Goal: Connect with others: Connect with others

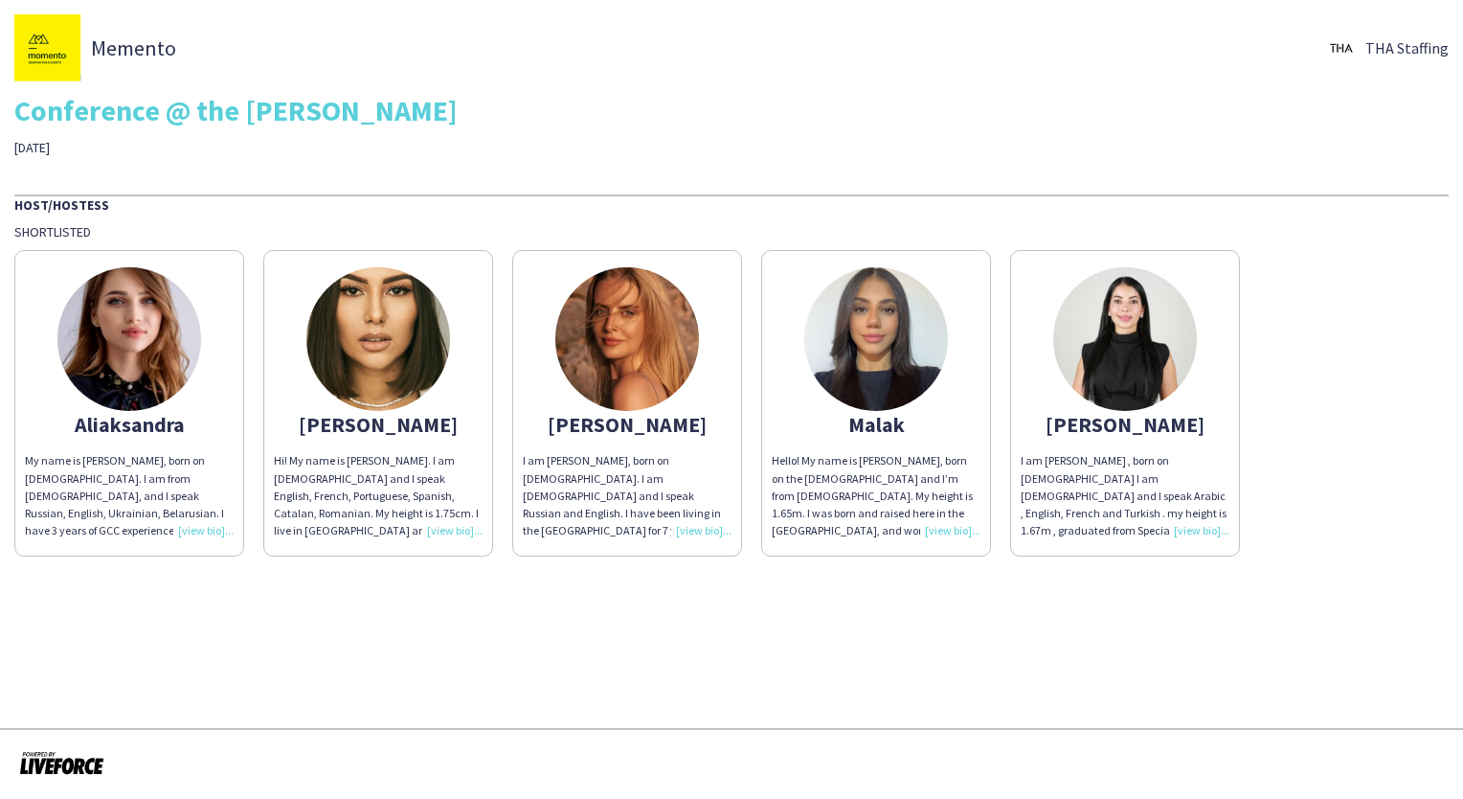
click at [461, 522] on div "Hi! My name is [PERSON_NAME]. I am [DEMOGRAPHIC_DATA] and I speak English, Fren…" at bounding box center [378, 495] width 209 height 87
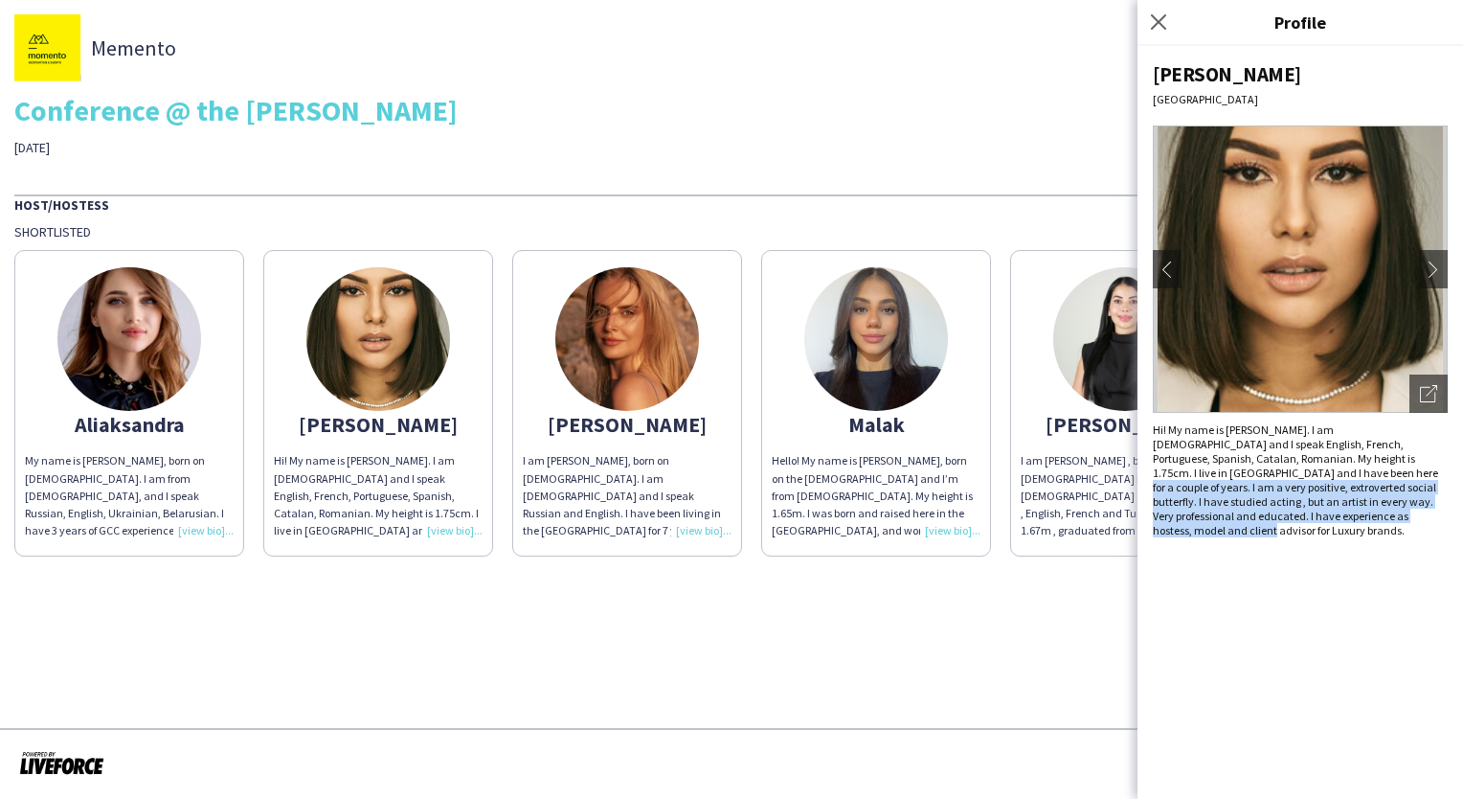
drag, startPoint x: 1321, startPoint y: 522, endPoint x: 1195, endPoint y: 476, distance: 133.6
click at [1195, 476] on div "Hi! My name is [PERSON_NAME]. I am [DEMOGRAPHIC_DATA] and I speak English, Fren…" at bounding box center [1300, 479] width 295 height 115
drag, startPoint x: 1195, startPoint y: 476, endPoint x: 1231, endPoint y: 527, distance: 61.9
click at [1231, 527] on div "[PERSON_NAME] Dubai chevron-left chevron-right Open photos pop-in Hi! My name i…" at bounding box center [1301, 422] width 326 height 753
click at [1429, 261] on app-icon "chevron-right" at bounding box center [1433, 268] width 27 height 17
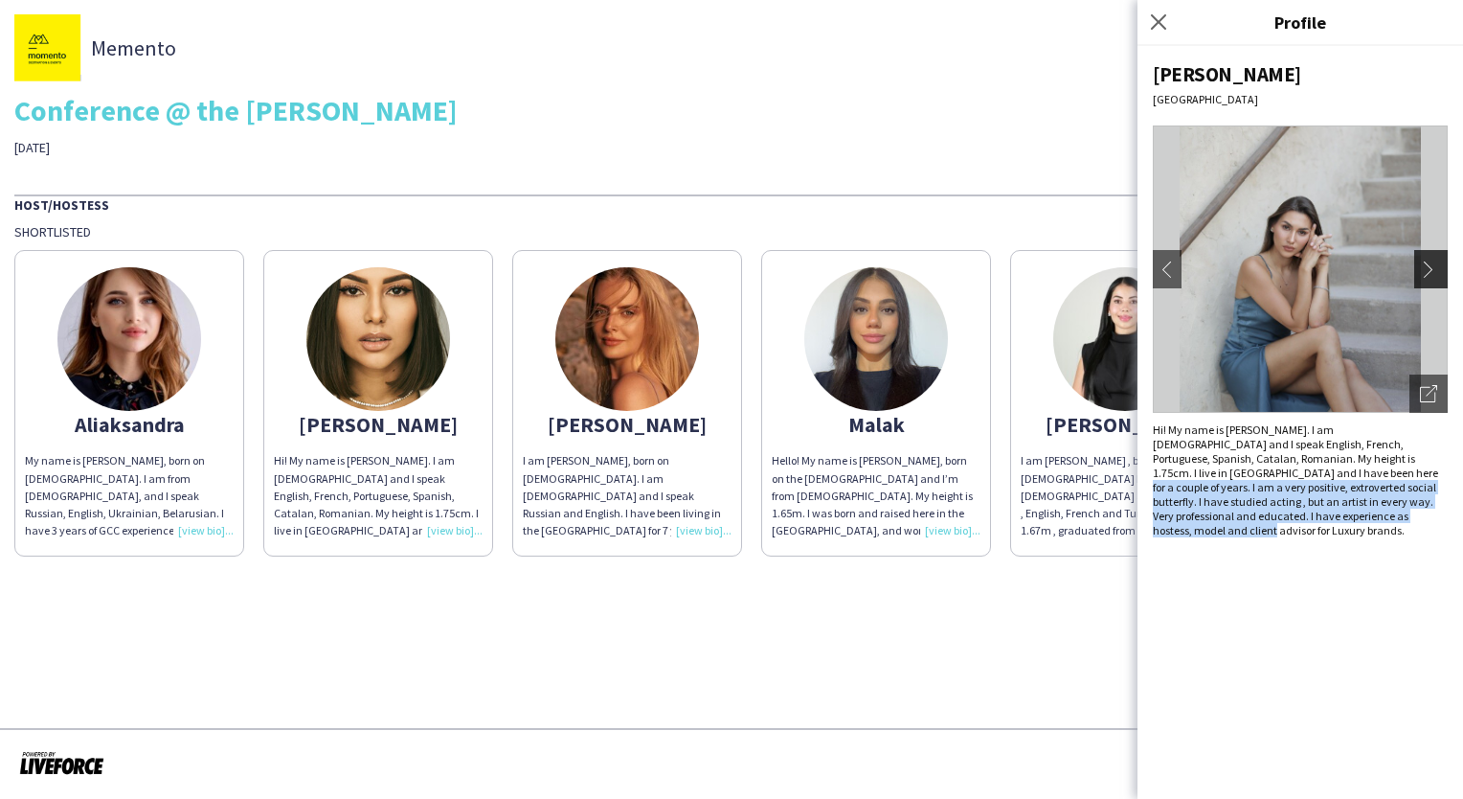
click at [1427, 264] on app-icon "chevron-right" at bounding box center [1433, 268] width 27 height 17
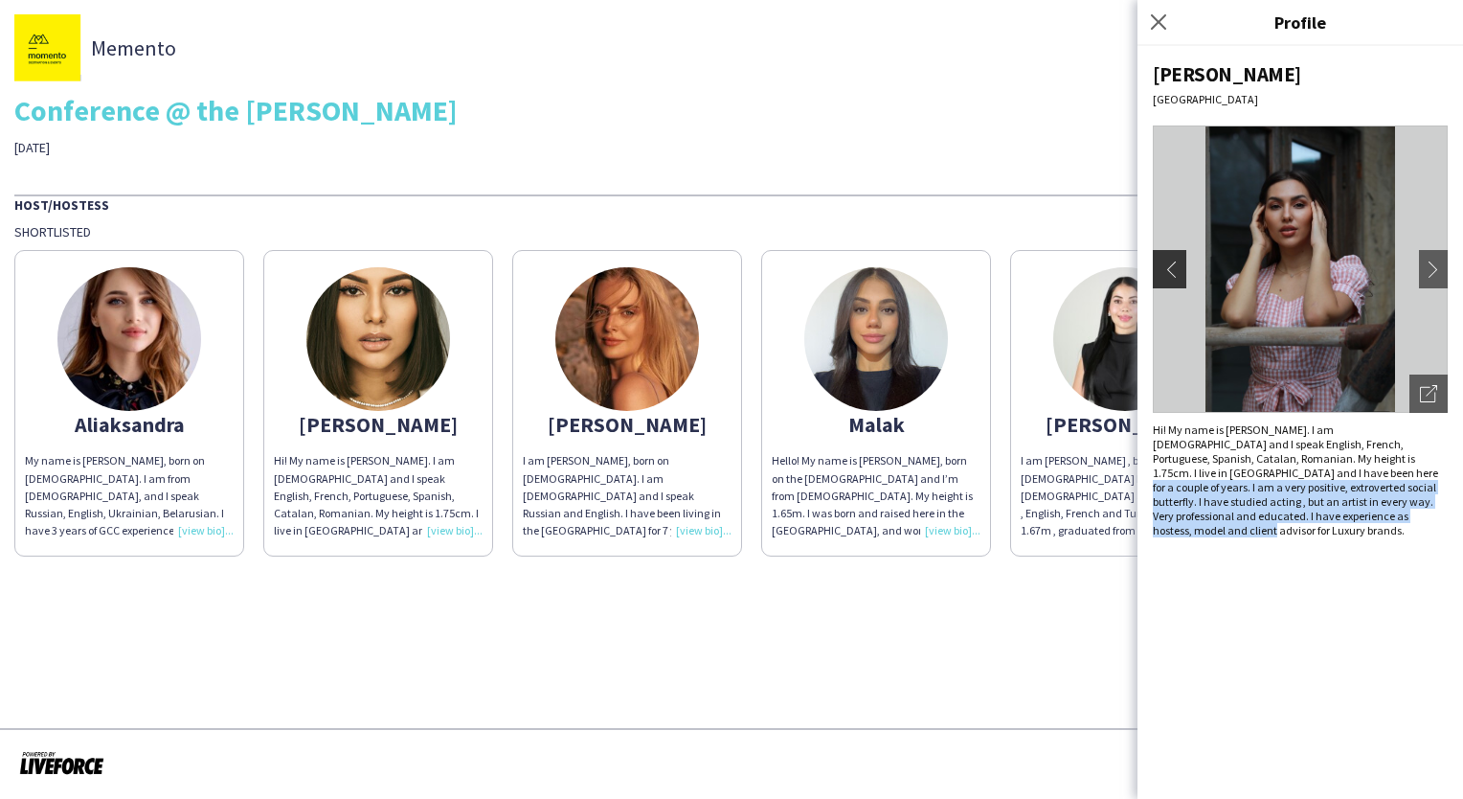
click at [1172, 280] on button "chevron-left" at bounding box center [1167, 269] width 38 height 38
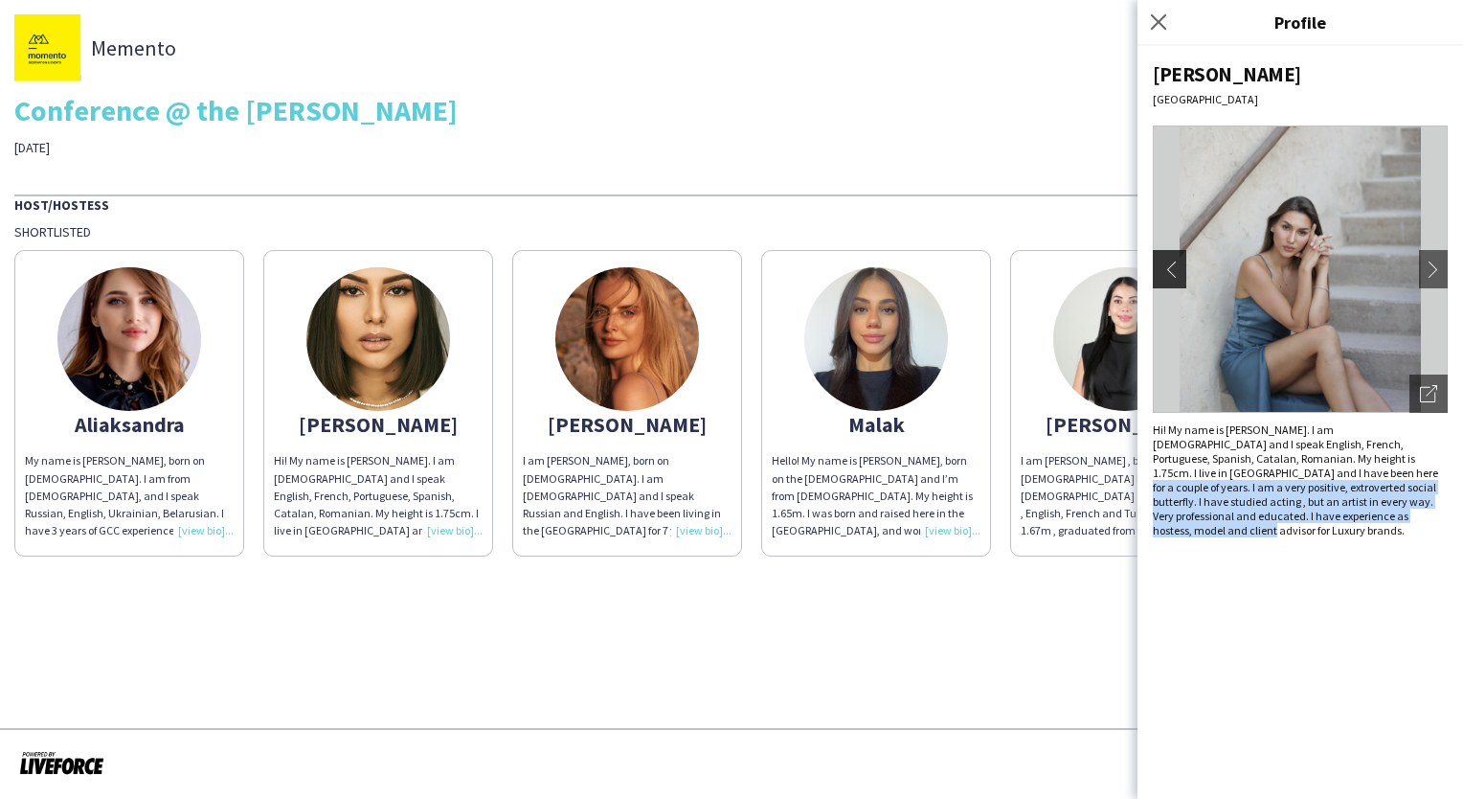
click at [1172, 280] on button "chevron-left" at bounding box center [1167, 269] width 38 height 38
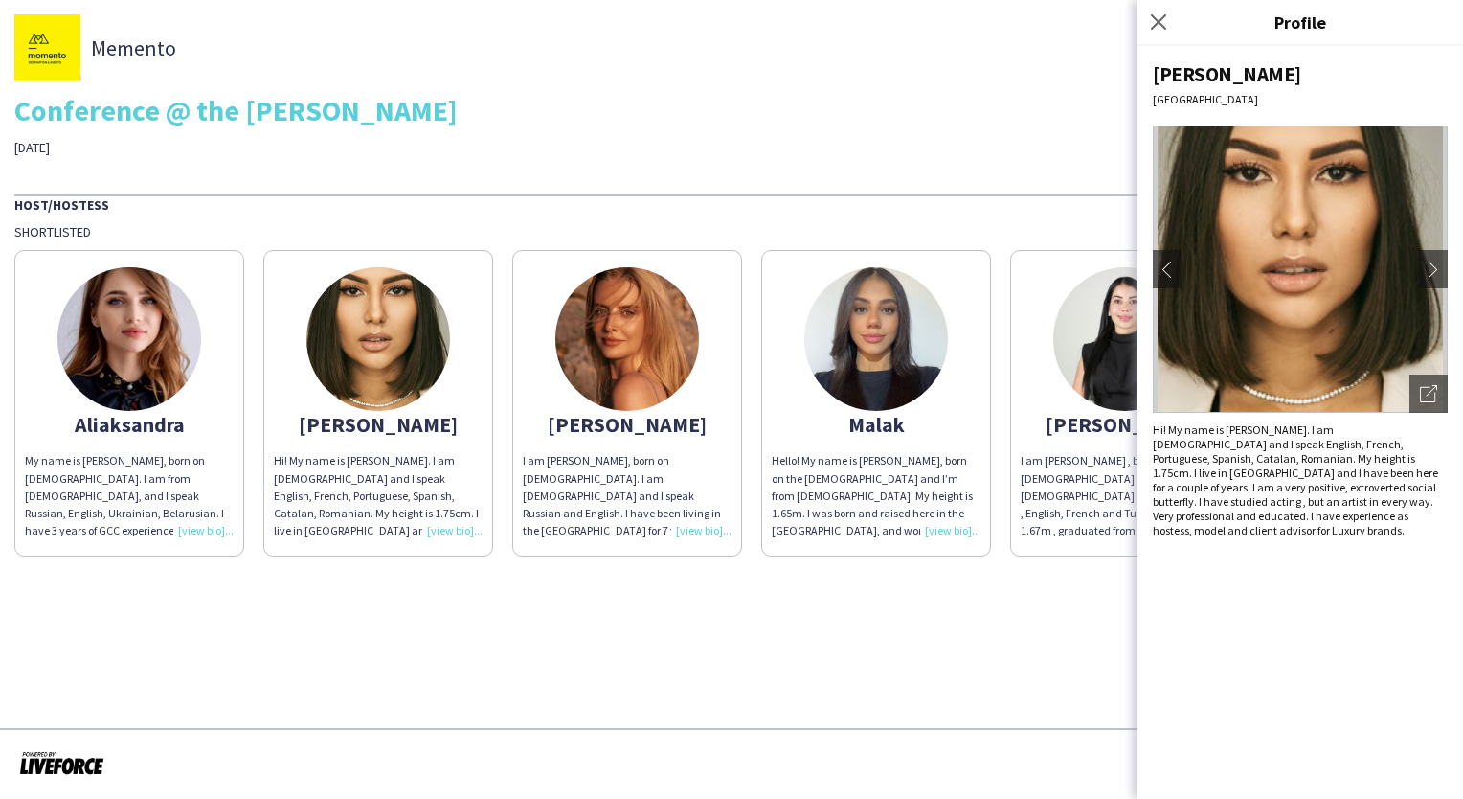
click at [300, 471] on div "Hi! My name is [PERSON_NAME]. I am [DEMOGRAPHIC_DATA] and I speak English, Fren…" at bounding box center [378, 495] width 209 height 87
